Goal: Obtain resource: Download file/media

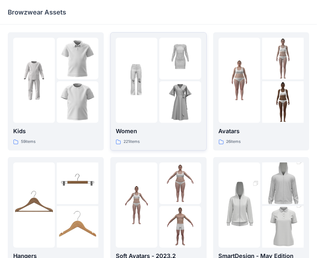
click at [171, 128] on p "Women" at bounding box center [158, 131] width 85 height 9
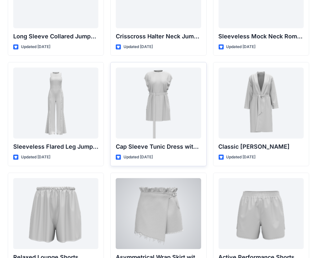
scroll to position [1401, 0]
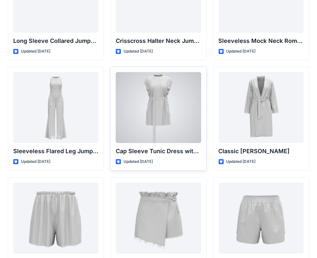
click at [140, 107] on div at bounding box center [158, 107] width 85 height 71
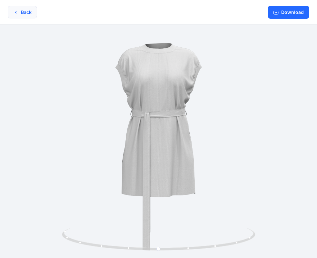
click at [13, 11] on button "Back" at bounding box center [22, 12] width 29 height 13
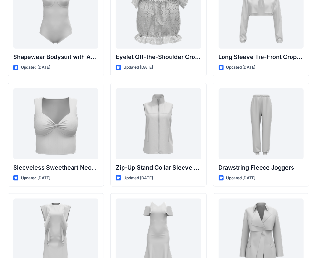
scroll to position [2154, 0]
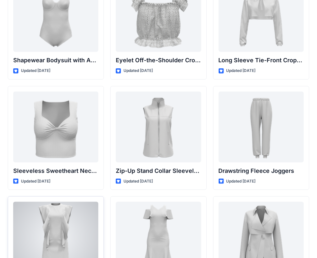
click at [75, 217] on div at bounding box center [55, 237] width 85 height 71
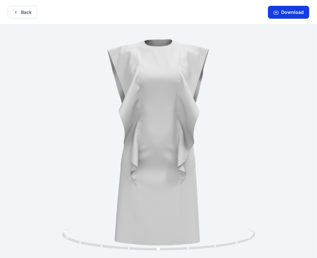
click at [278, 11] on icon "button" at bounding box center [275, 12] width 5 height 5
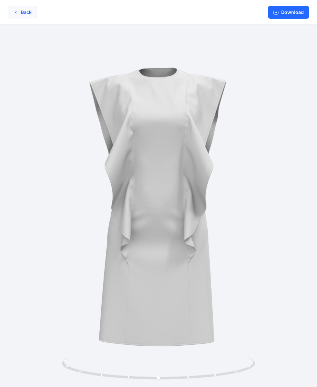
click at [28, 10] on button "Back" at bounding box center [22, 12] width 29 height 13
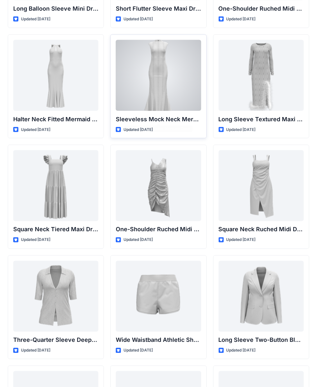
scroll to position [323, 0]
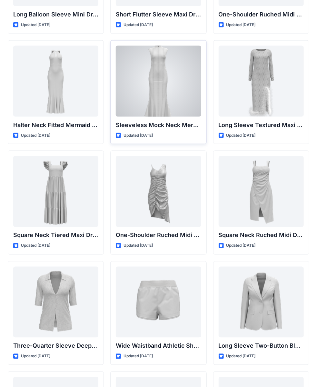
click at [140, 93] on div at bounding box center [158, 81] width 85 height 71
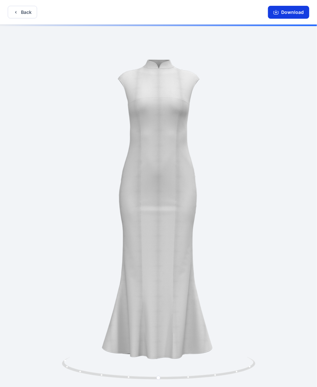
click at [296, 11] on button "Download" at bounding box center [288, 12] width 41 height 13
